Goal: Task Accomplishment & Management: Complete application form

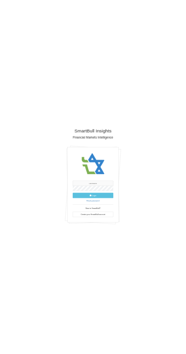
scroll to position [24, 0]
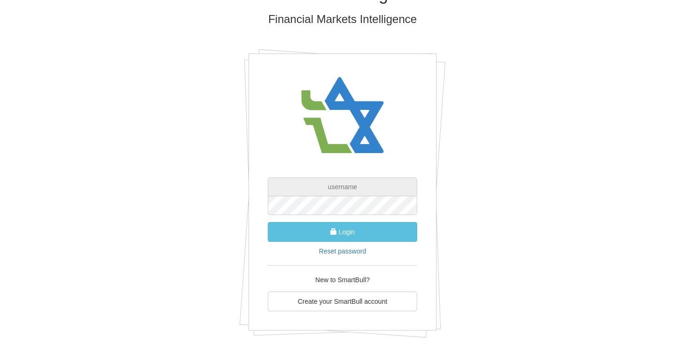
click at [379, 185] on input "text" at bounding box center [342, 187] width 149 height 19
type input "admin"
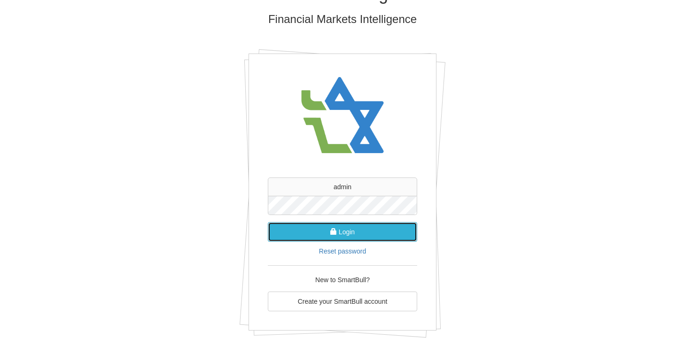
click at [358, 234] on button "Login" at bounding box center [342, 232] width 149 height 20
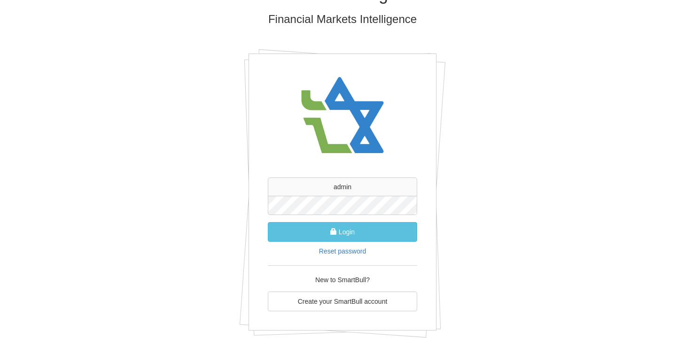
click at [268, 222] on button "Login" at bounding box center [342, 232] width 149 height 20
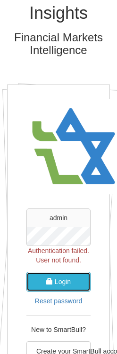
click at [69, 281] on button "Login" at bounding box center [58, 282] width 64 height 20
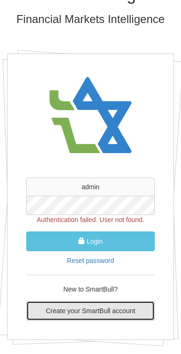
click at [102, 310] on link "Create your SmartBull account" at bounding box center [90, 311] width 129 height 20
